Goal: Task Accomplishment & Management: Use online tool/utility

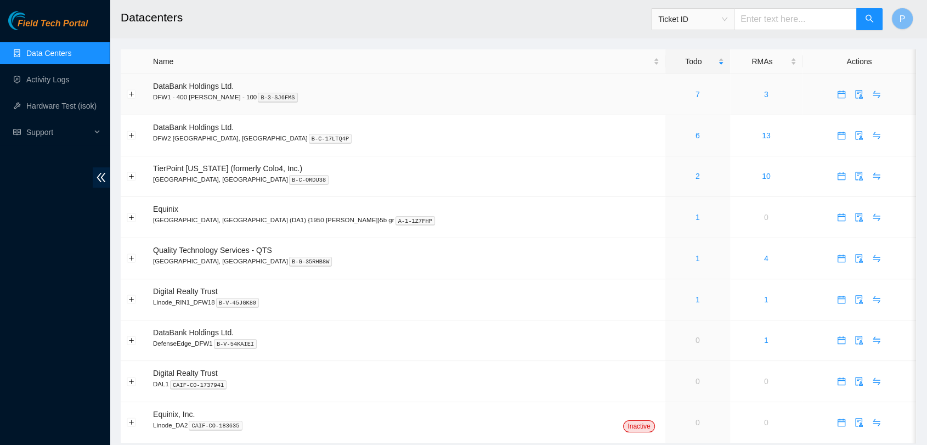
click at [666, 102] on td "7" at bounding box center [698, 94] width 65 height 41
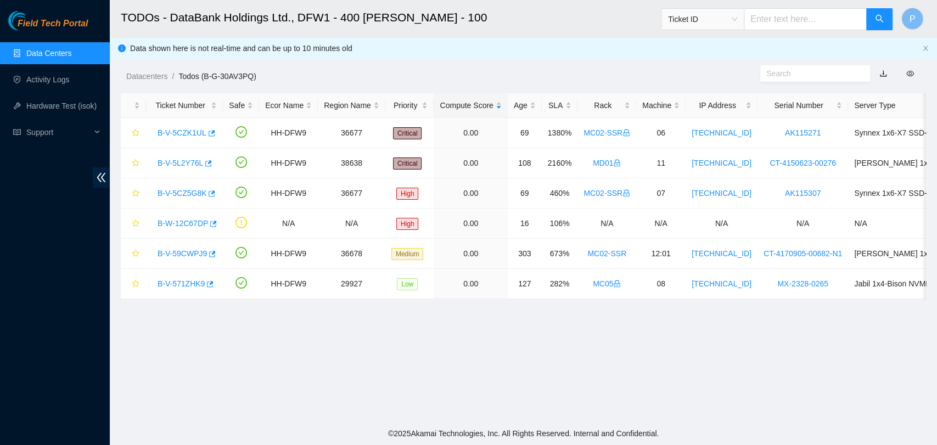
click at [71, 49] on link "Data Centers" at bounding box center [48, 53] width 45 height 9
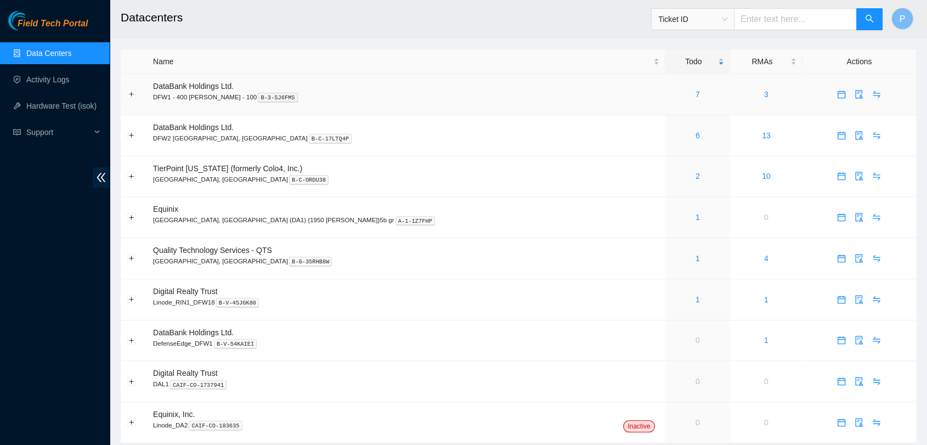
click at [672, 94] on div "7" at bounding box center [698, 94] width 53 height 12
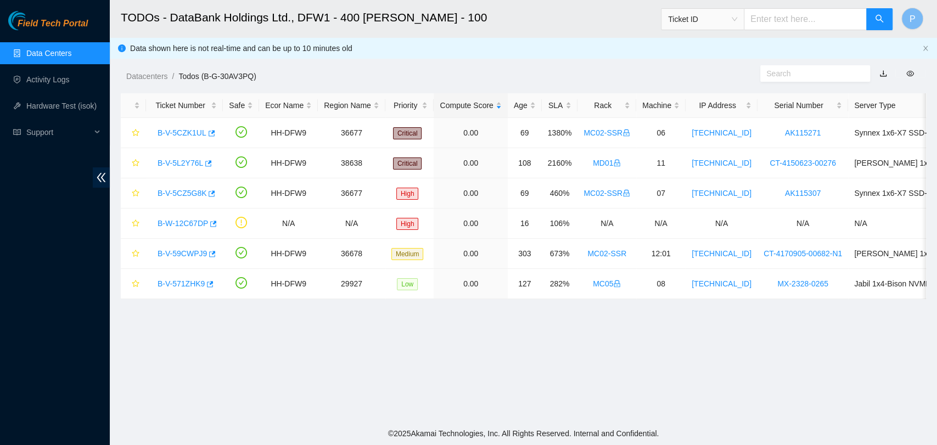
click at [785, 13] on input "text" at bounding box center [805, 19] width 123 height 22
type input "B-V-5V3P4IP"
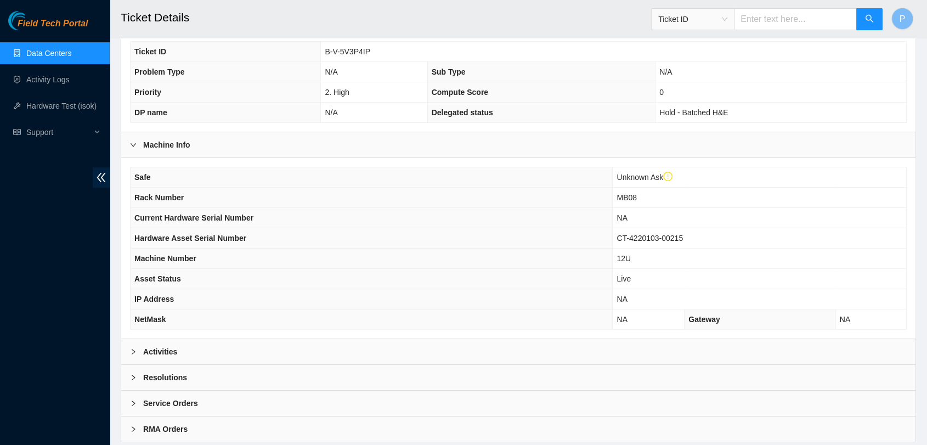
scroll to position [282, 0]
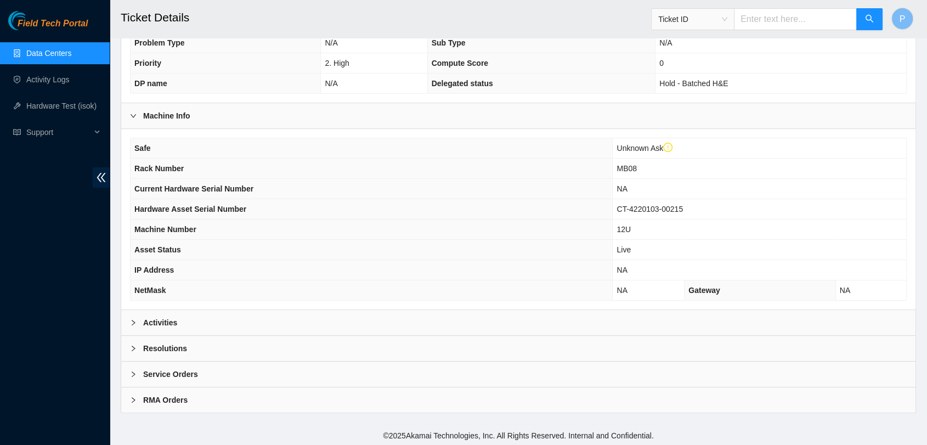
click at [346, 323] on div "Activities" at bounding box center [518, 322] width 795 height 25
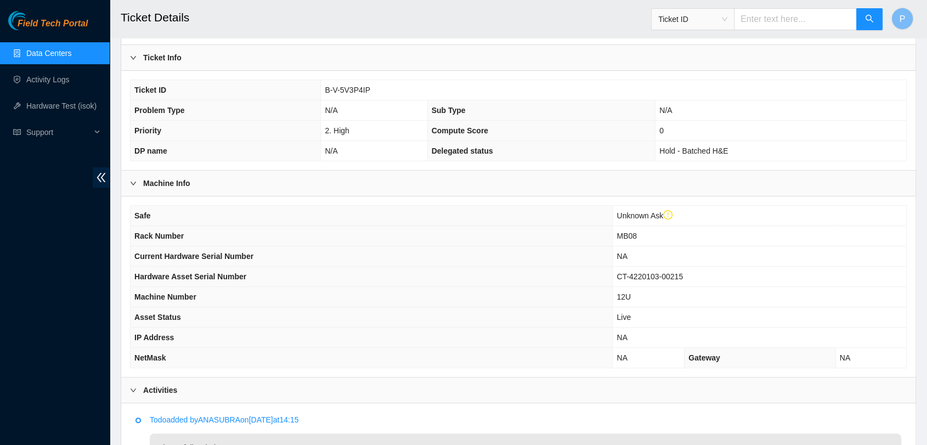
scroll to position [327, 0]
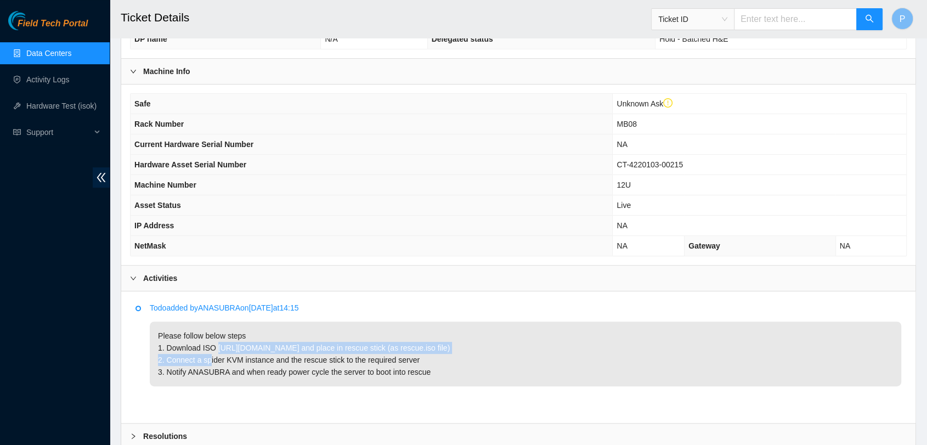
drag, startPoint x: 216, startPoint y: 344, endPoint x: 523, endPoint y: 346, distance: 306.8
click at [523, 346] on p "Please follow below steps 1. Download ISO https://drive.google.com/file/d/1aFhi…" at bounding box center [526, 354] width 752 height 65
copy p "https://drive.google.com/file/d/1aFhi7LnsrzZn-sDheDGUfgkAdZ71oUo5/view?usp=shar…"
click at [514, 359] on p "Please follow below steps 1. Download ISO https://drive.google.com/file/d/1aFhi…" at bounding box center [526, 354] width 752 height 65
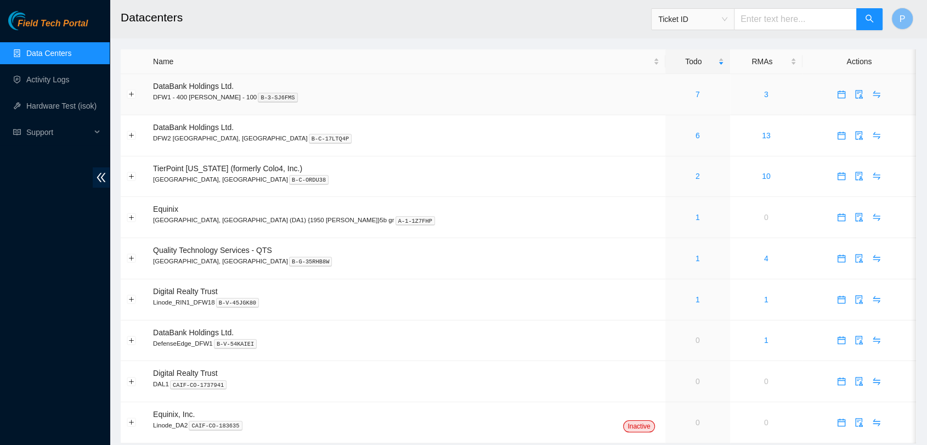
click at [672, 89] on div "7" at bounding box center [698, 94] width 53 height 12
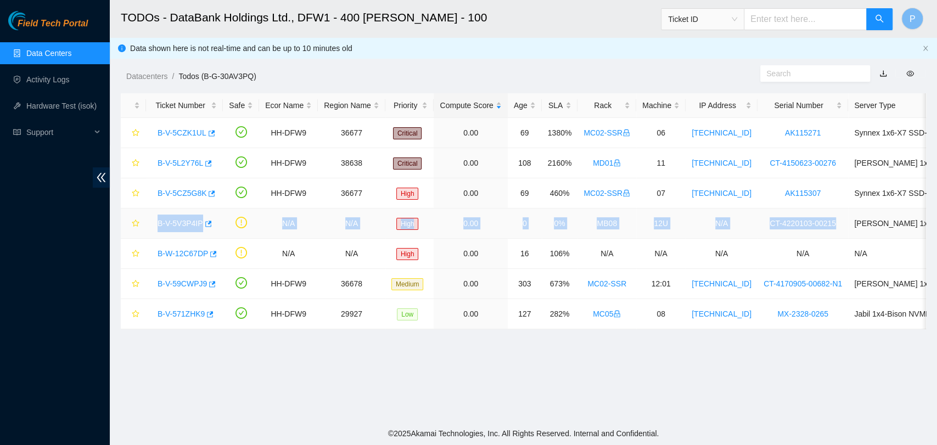
drag, startPoint x: 149, startPoint y: 225, endPoint x: 826, endPoint y: 232, distance: 676.7
click at [826, 232] on tr "B-V-5V3P4IP N/A N/A High 0.00 0 0% MB08 12U N/A CT-4220103-00215 Ciara 1x8-Biso…" at bounding box center [628, 224] width 1014 height 30
copy tr "B-V-5V3P4IP N/A N/A High 0.00 0 0% MB08 12U N/A CT-4220103-00215"
click at [165, 221] on link "B-V-5V3P4IP" at bounding box center [180, 223] width 46 height 9
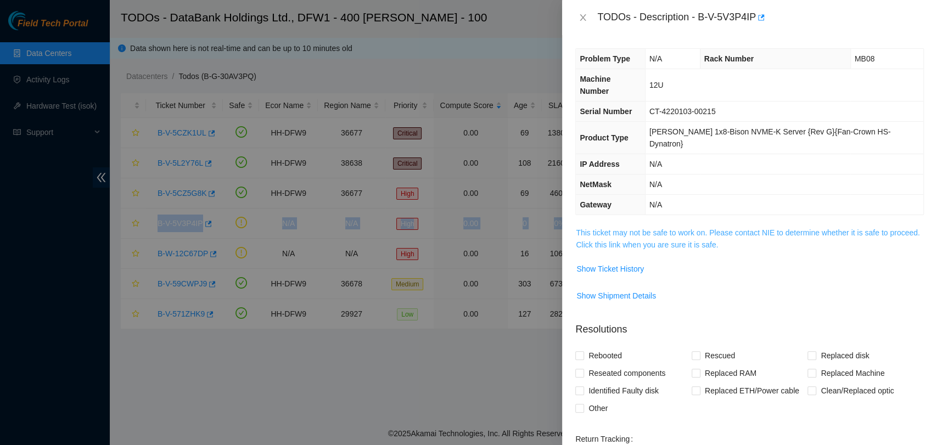
click at [648, 228] on link "This ticket may not be safe to work on. Please contact NIE to determine whether…" at bounding box center [748, 238] width 344 height 21
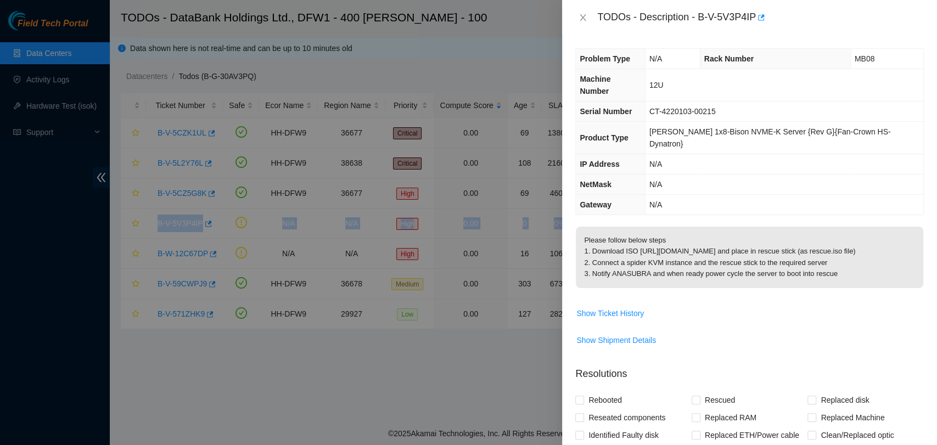
drag, startPoint x: 833, startPoint y: 268, endPoint x: 583, endPoint y: 220, distance: 254.4
click at [583, 227] on p "Please follow below steps 1. Download ISO https://drive.google.com/file/d/1aFhi…" at bounding box center [749, 257] width 347 height 61
copy p "Please follow below steps 1. Download ISO https://drive.google.com/file/d/1aFhi…"
click at [738, 331] on span "Show Shipment Details" at bounding box center [749, 340] width 347 height 18
click at [924, 277] on div "Problem Type N/A Rack Number MB08 Machine Number 12U Serial Number CT-4220103-0…" at bounding box center [749, 240] width 375 height 410
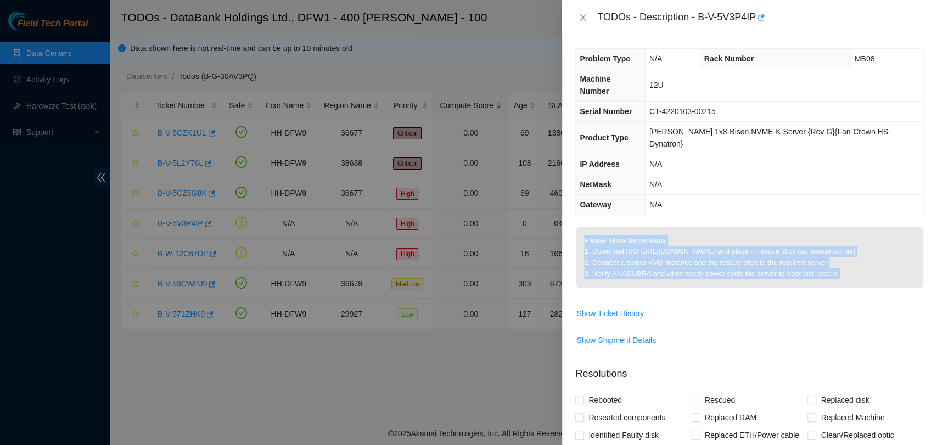
click at [924, 277] on div "Problem Type N/A Rack Number MB08 Machine Number 12U Serial Number CT-4220103-0…" at bounding box center [749, 240] width 375 height 410
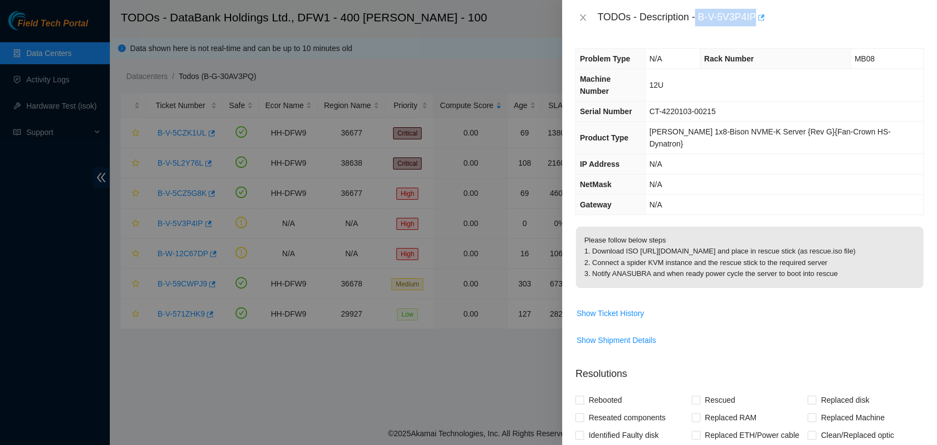
drag, startPoint x: 696, startPoint y: 14, endPoint x: 757, endPoint y: 19, distance: 60.5
click at [757, 19] on div "TODOs - Description - B-V-5V3P4IP" at bounding box center [760, 18] width 327 height 18
copy div "B-V-5V3P4IP"
click at [778, 227] on p "Please follow below steps 1. Download ISO https://drive.google.com/file/d/1aFhi…" at bounding box center [749, 257] width 347 height 61
click at [579, 14] on icon "close" at bounding box center [582, 17] width 9 height 9
